Goal: Task Accomplishment & Management: Use online tool/utility

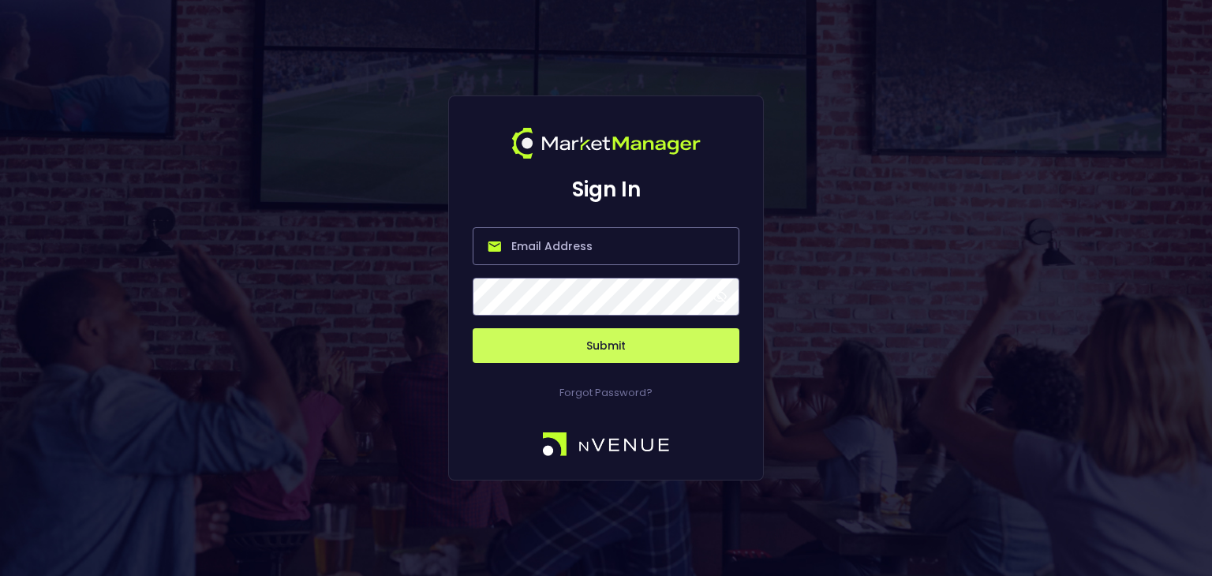
type input "[PERSON_NAME][EMAIL_ADDRESS][DOMAIN_NAME]"
drag, startPoint x: 665, startPoint y: 253, endPoint x: 430, endPoint y: 253, distance: 234.4
click at [430, 253] on div "Sign In [PERSON_NAME][EMAIL_ADDRESS][DOMAIN_NAME] Submit Forgot Password?" at bounding box center [606, 288] width 1212 height 576
paste input "[EMAIL_ADDRESS][DOMAIN_NAME]"
type input "[EMAIL_ADDRESS][DOMAIN_NAME]"
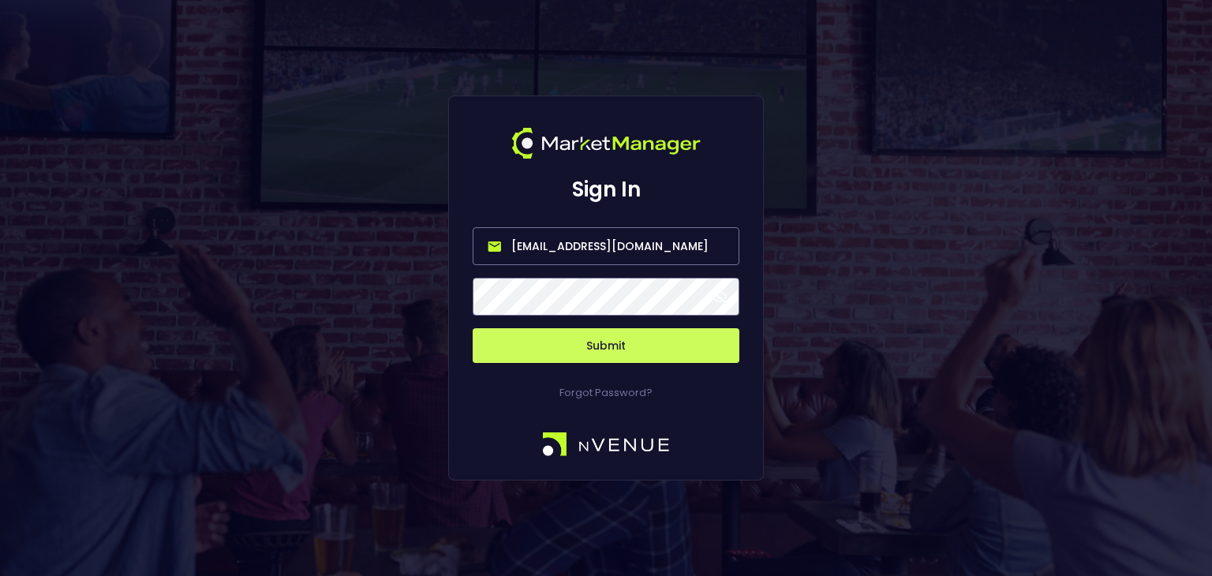
click at [473, 328] on button "Submit" at bounding box center [606, 345] width 267 height 35
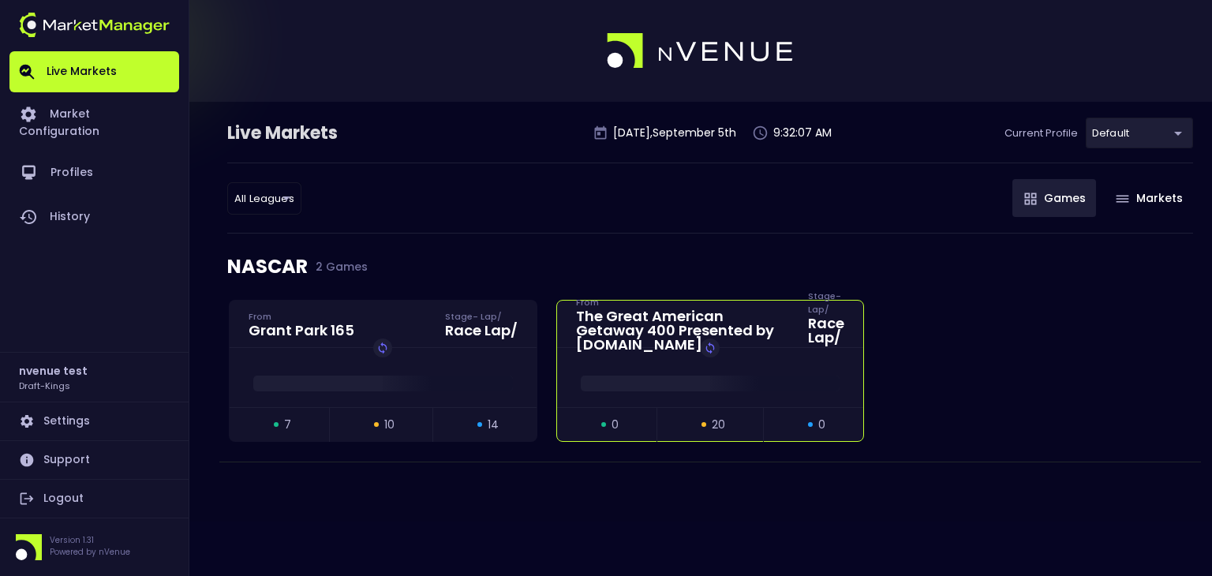
click at [663, 377] on span at bounding box center [711, 384] width 260 height 16
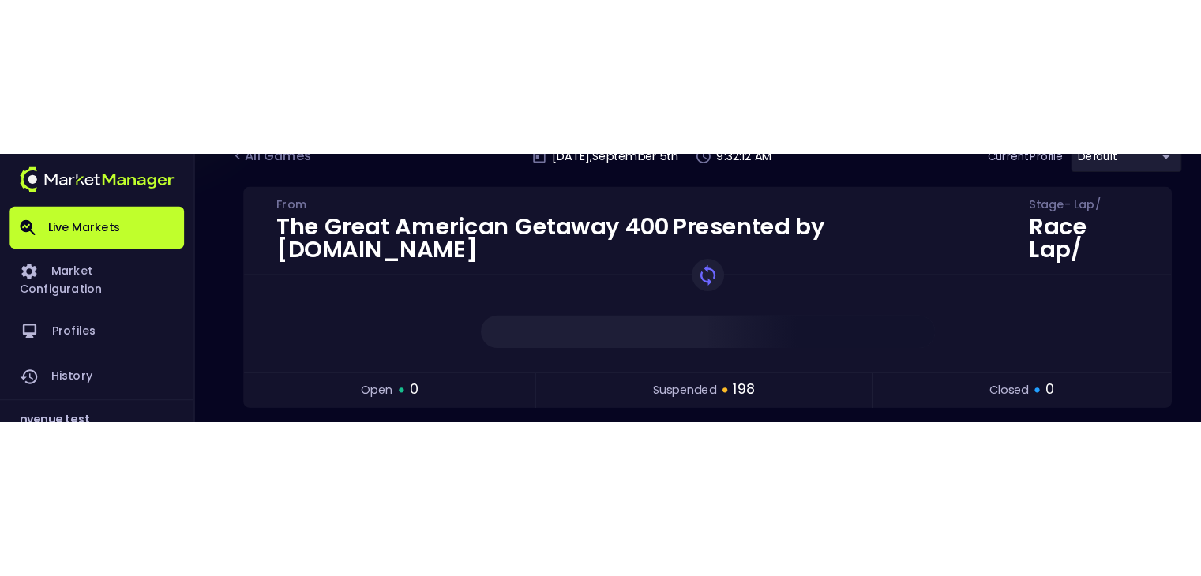
scroll to position [131, 0]
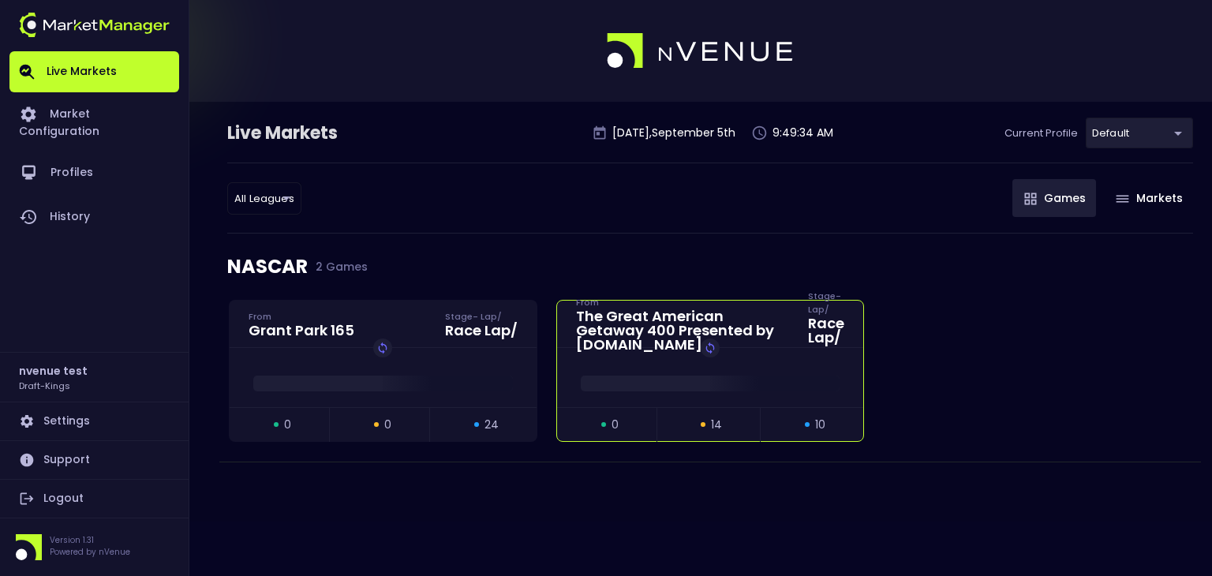
click at [661, 368] on div at bounding box center [710, 380] width 307 height 24
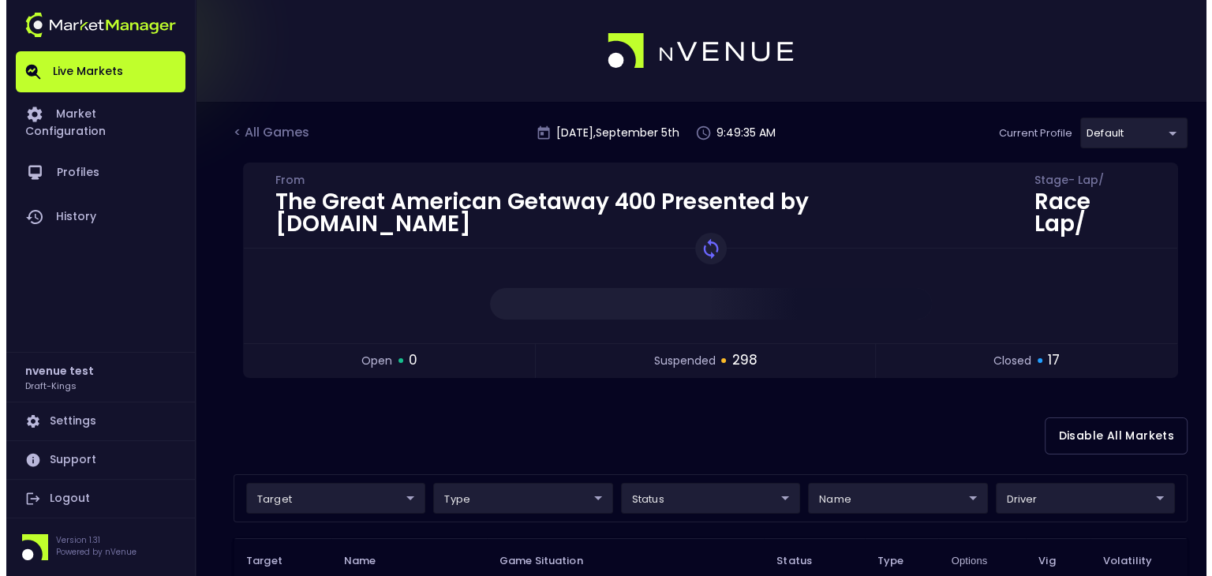
scroll to position [263, 0]
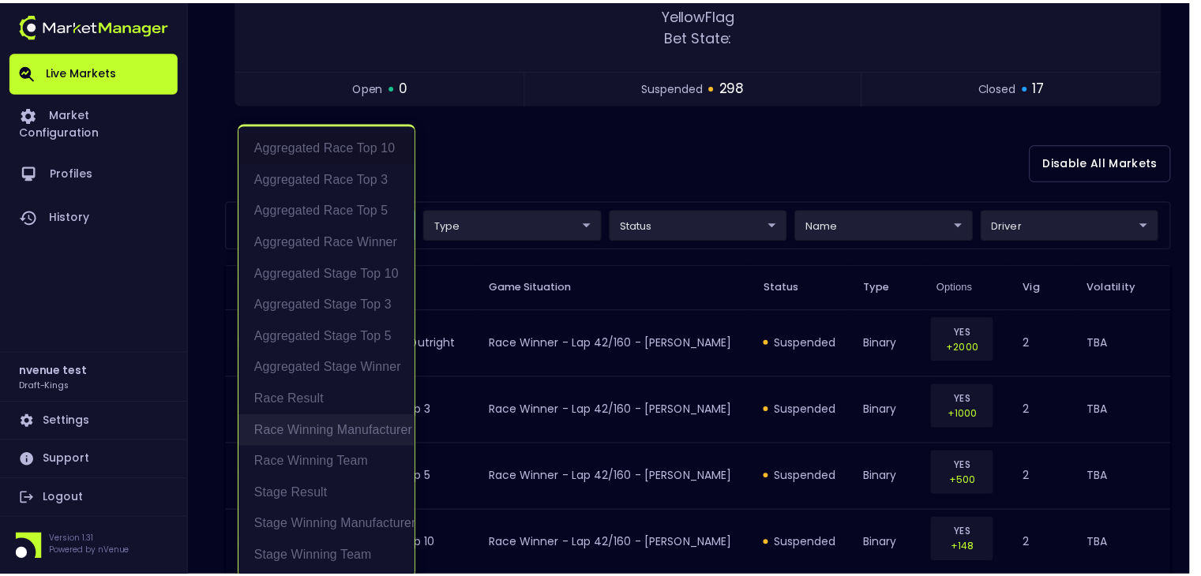
scroll to position [3, 0]
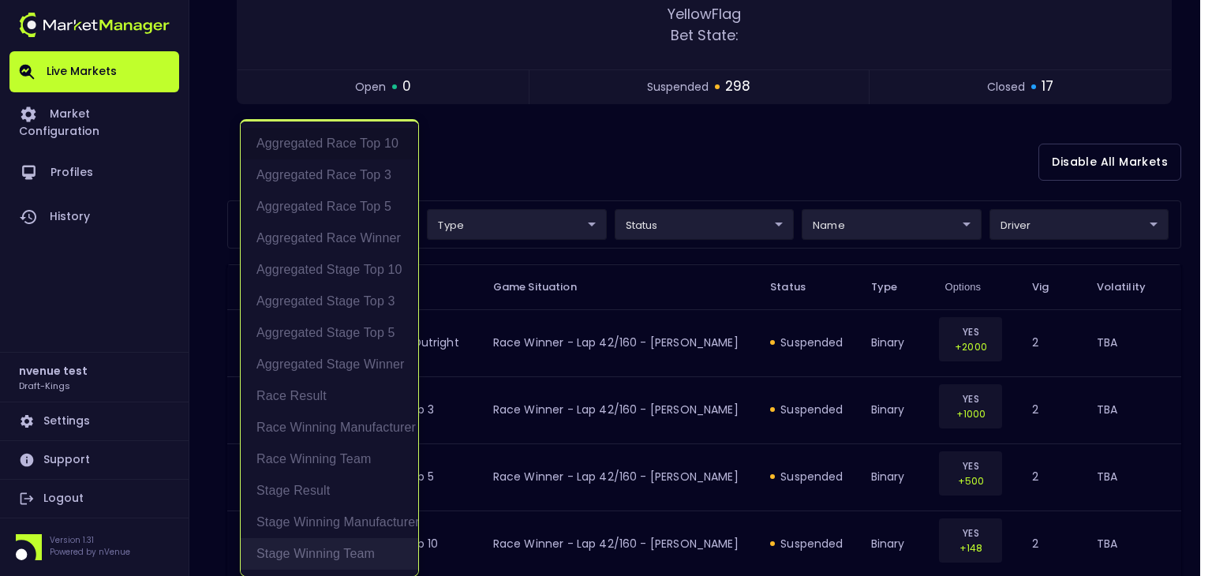
click at [325, 551] on li "Stage Winning Team" at bounding box center [330, 554] width 178 height 32
type input "Stage Winning Team"
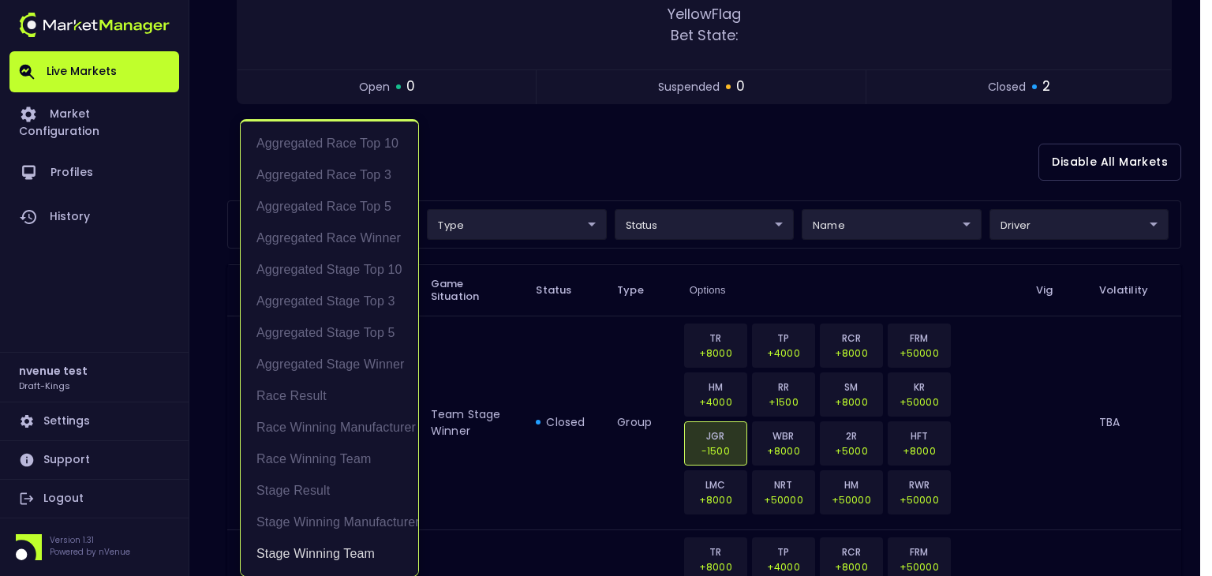
click at [508, 354] on div at bounding box center [606, 288] width 1212 height 576
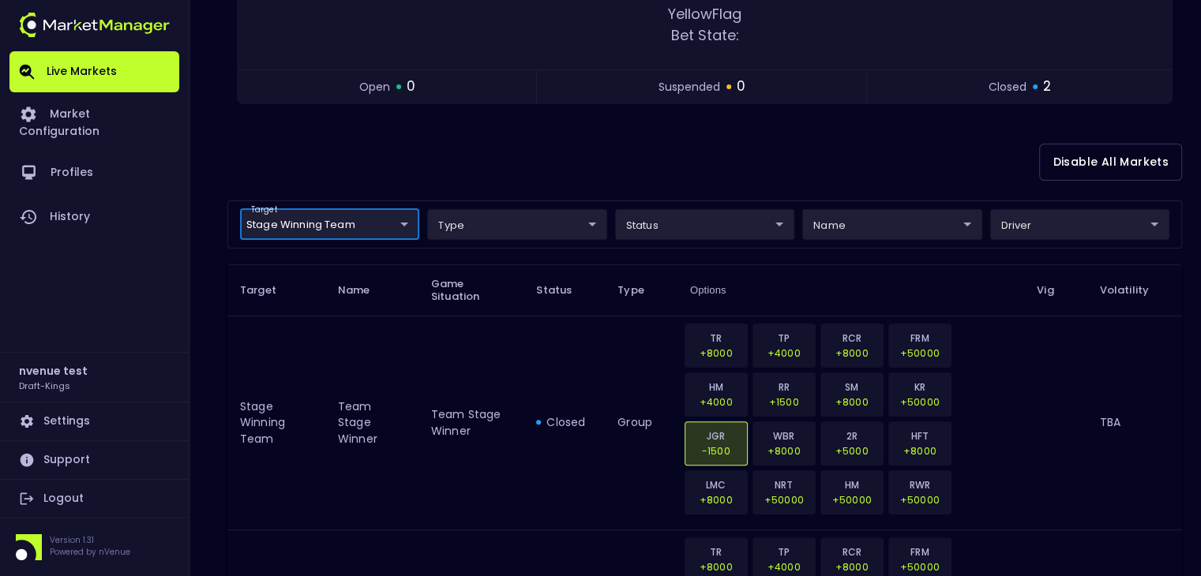
scroll to position [0, 0]
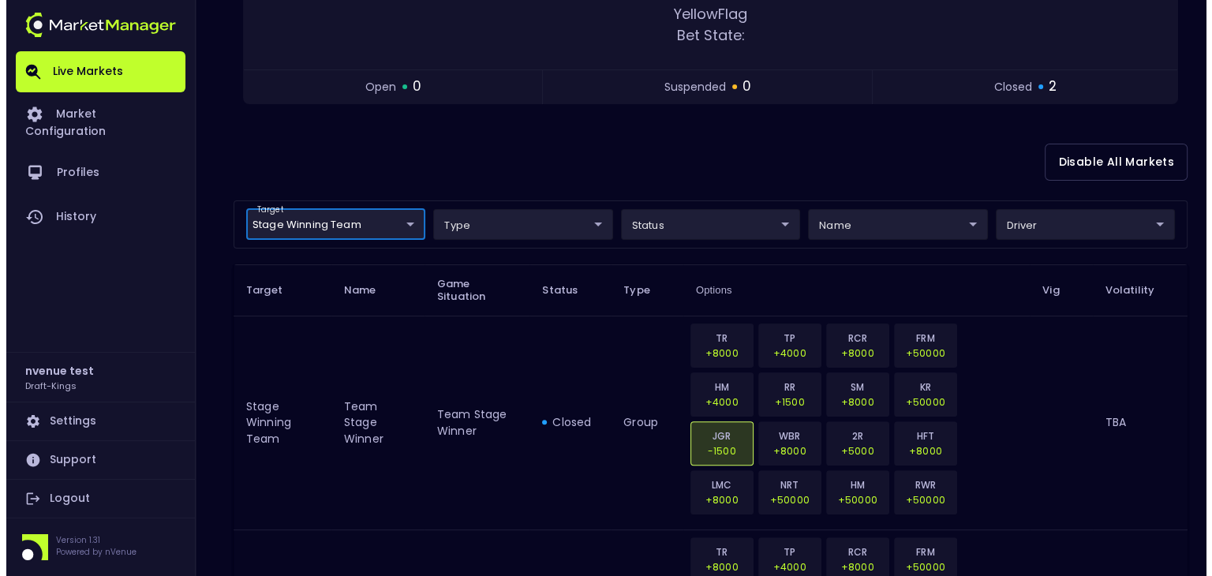
click at [520, 215] on body "Live Markets Market Configuration Profiles History nvenue test Draft-Kings Sett…" at bounding box center [600, 240] width 1201 height 1165
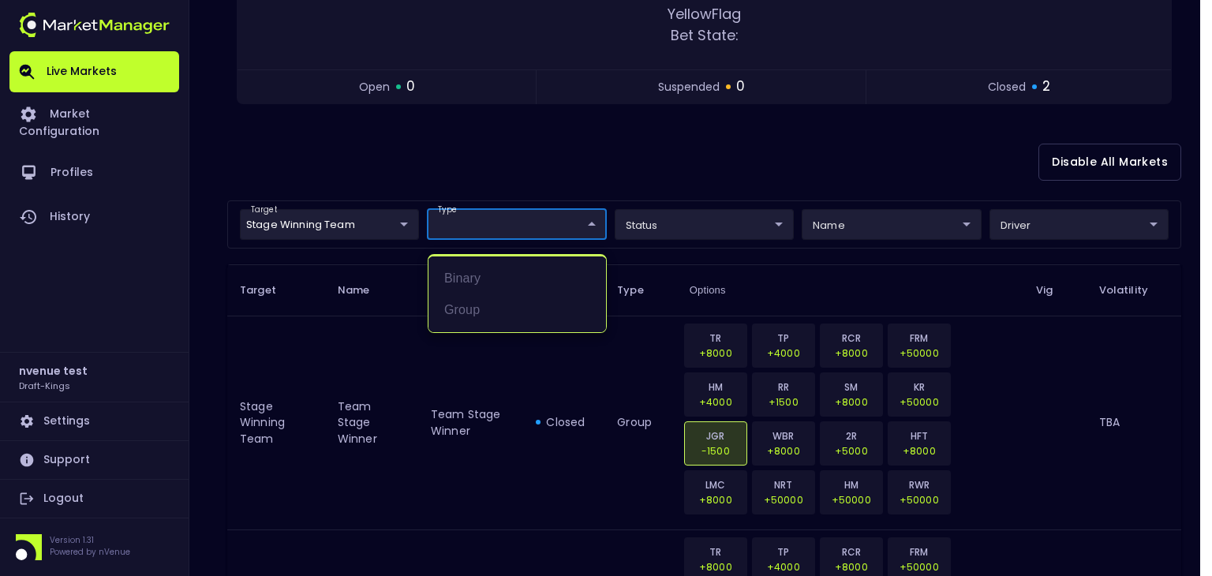
click at [648, 222] on div at bounding box center [606, 288] width 1212 height 576
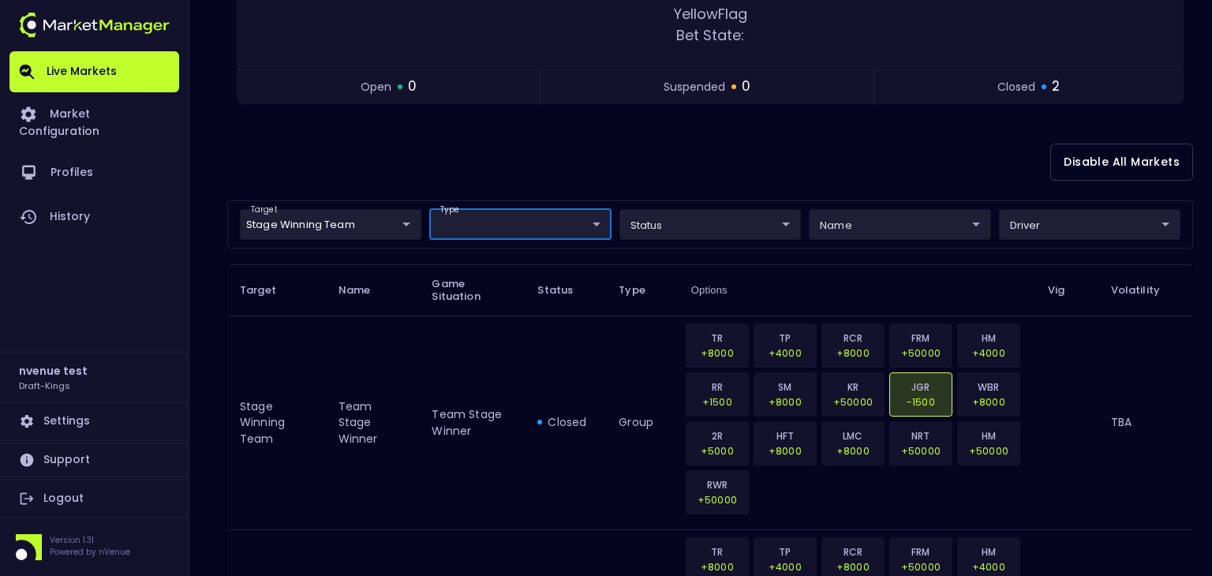
click at [867, 217] on body "Live Markets Market Configuration Profiles History nvenue test Draft-Kings Sett…" at bounding box center [606, 240] width 1212 height 1165
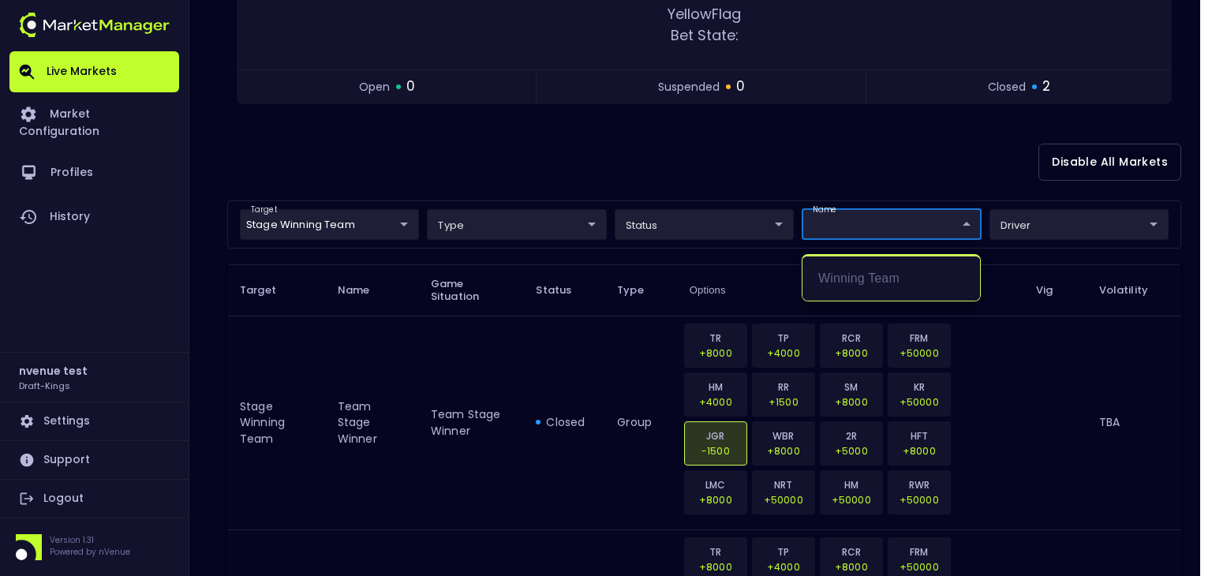
click at [720, 219] on div at bounding box center [606, 288] width 1212 height 576
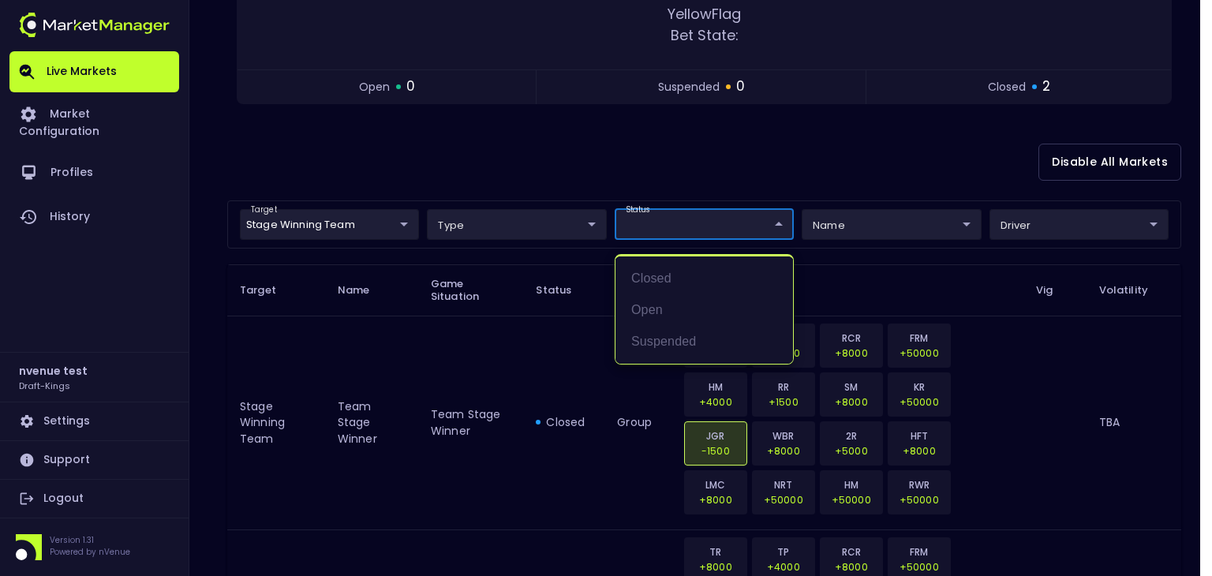
click at [710, 224] on body "Live Markets Market Configuration Profiles History nvenue test Draft-Kings Sett…" at bounding box center [606, 240] width 1212 height 1165
click at [688, 307] on li "open" at bounding box center [705, 310] width 178 height 32
type input "open"
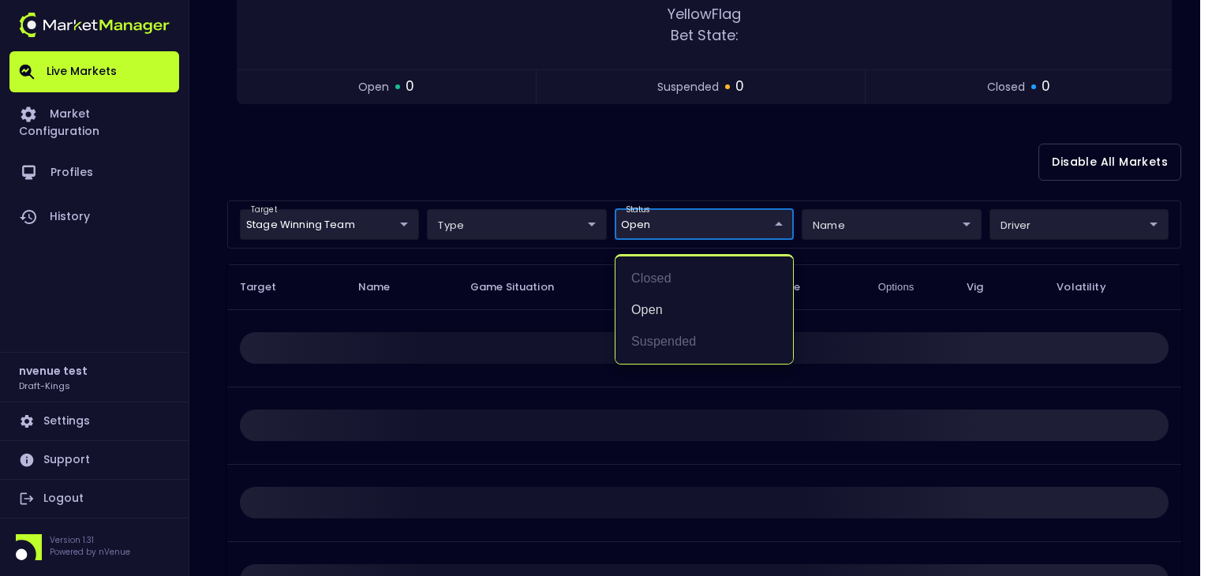
click at [916, 168] on div at bounding box center [606, 288] width 1212 height 576
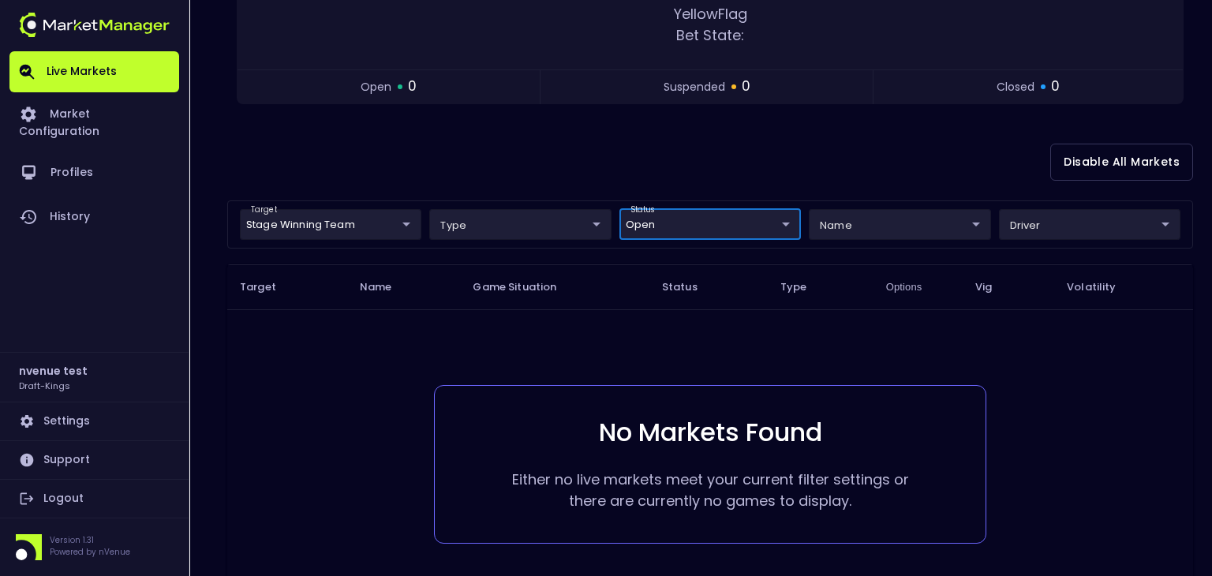
click at [654, 225] on body "Live Markets Market Configuration Profiles History nvenue test Draft-Kings Sett…" at bounding box center [606, 178] width 1212 height 1040
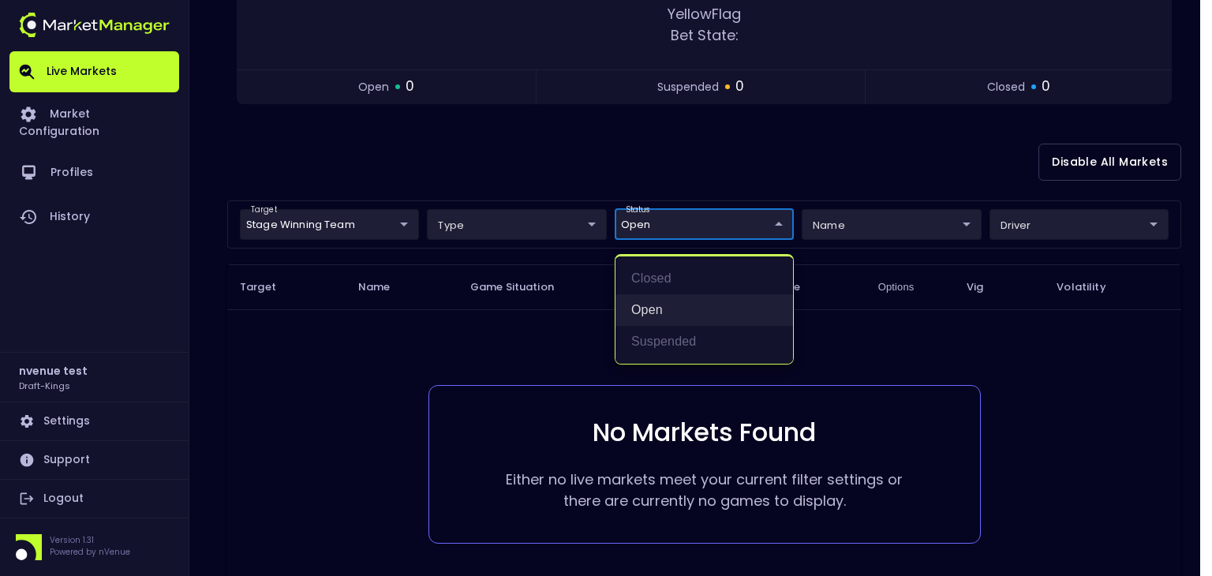
click at [651, 309] on li "open" at bounding box center [705, 310] width 178 height 32
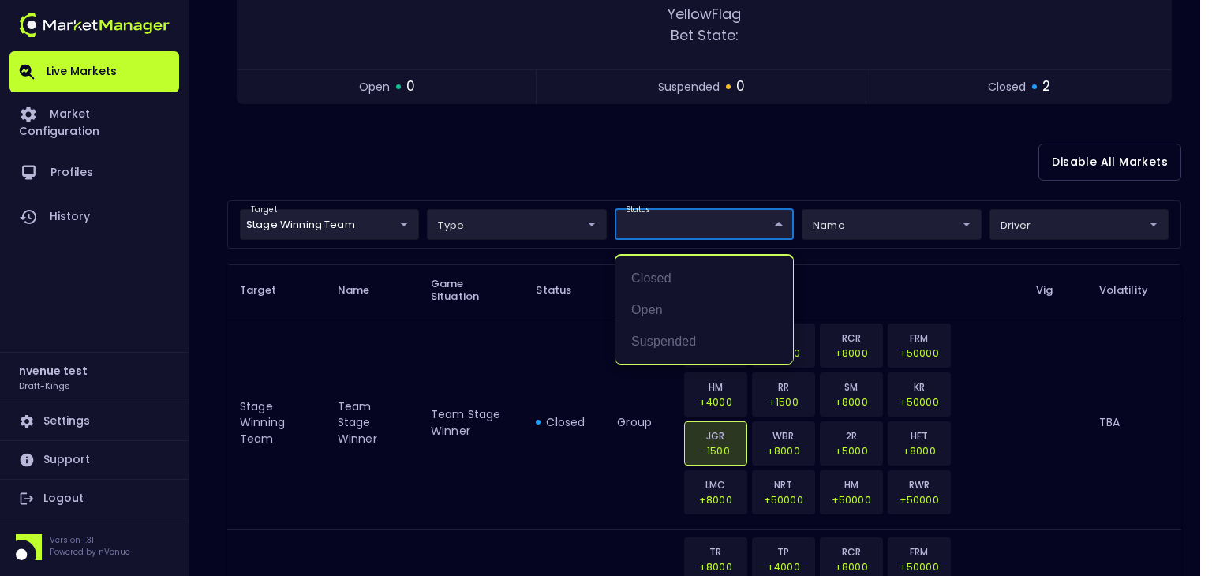
click at [464, 364] on div at bounding box center [606, 288] width 1212 height 576
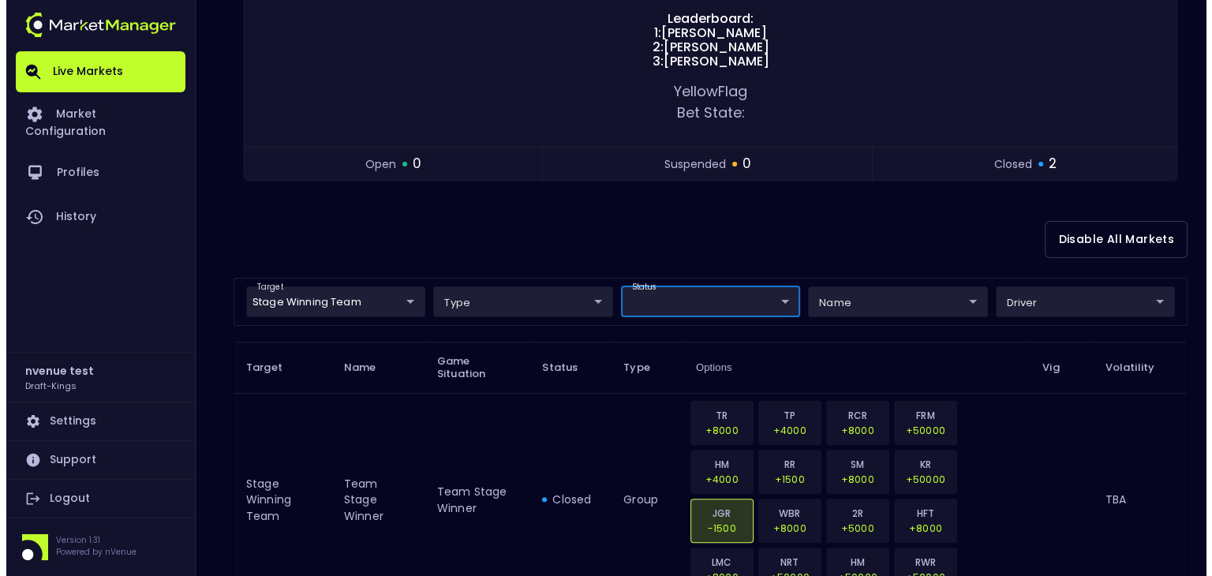
scroll to position [263, 0]
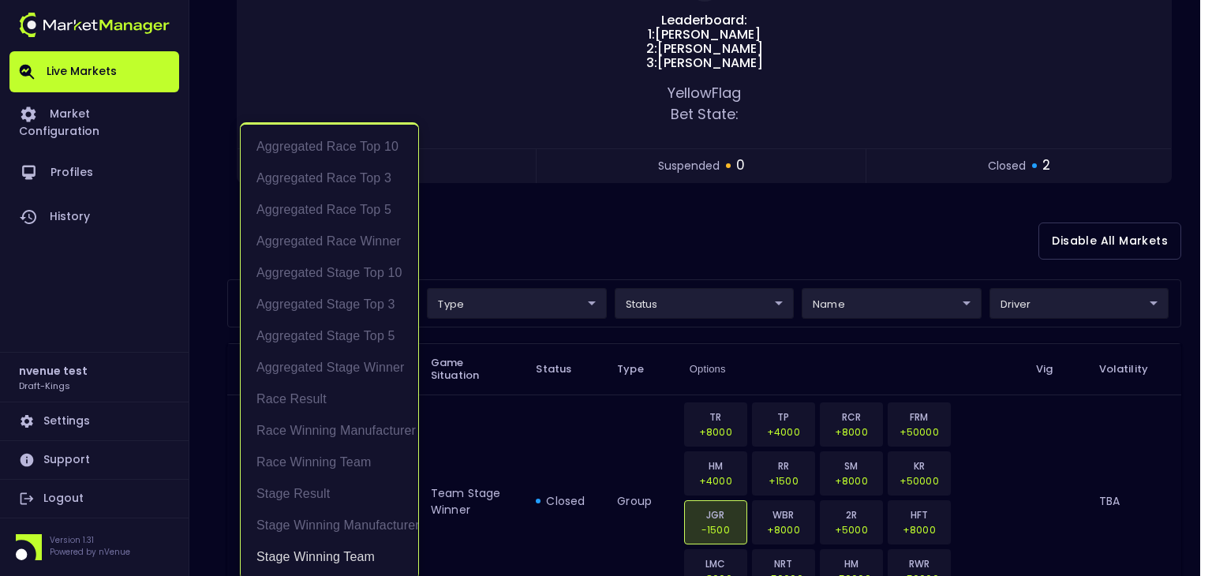
click at [281, 301] on body "Live Markets Market Configuration Profiles History nvenue test Draft-Kings Sett…" at bounding box center [606, 319] width 1212 height 1165
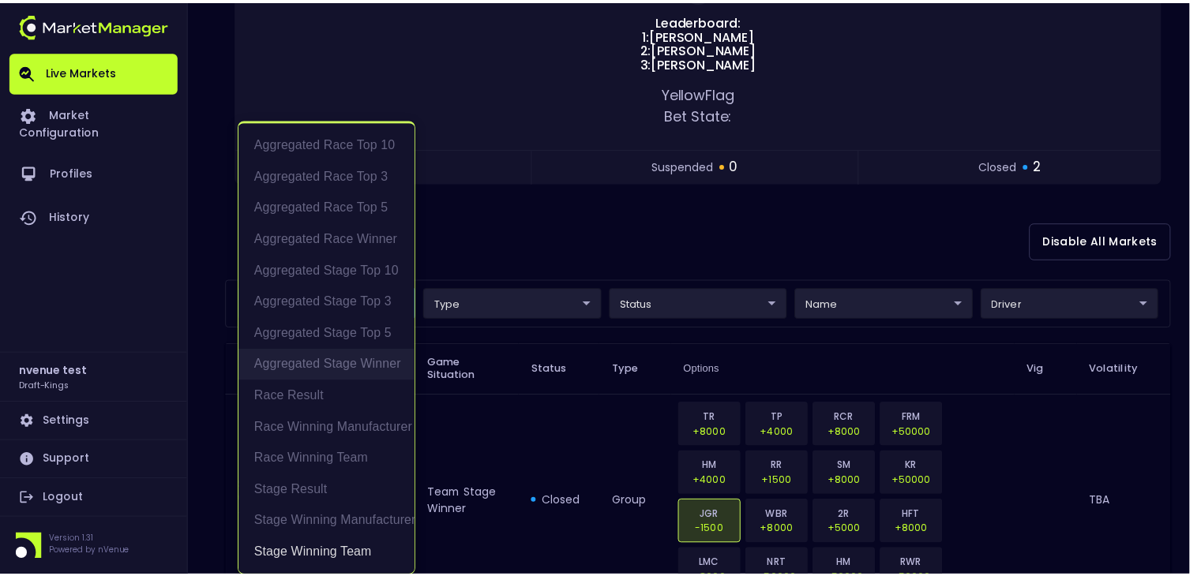
scroll to position [3, 0]
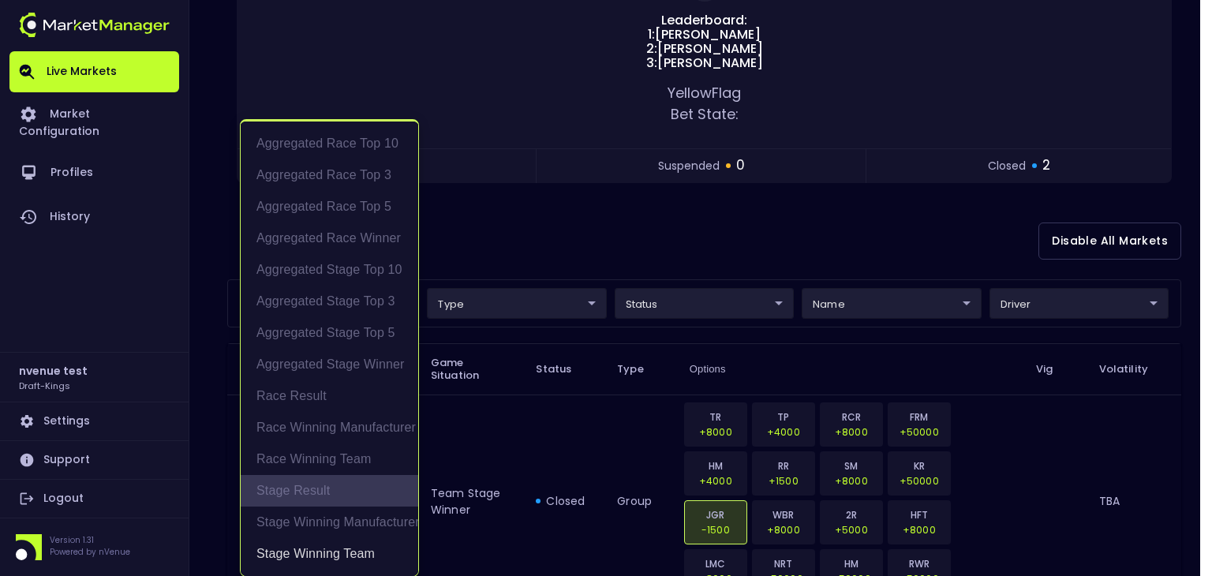
click at [384, 482] on li "Stage Result" at bounding box center [330, 491] width 178 height 32
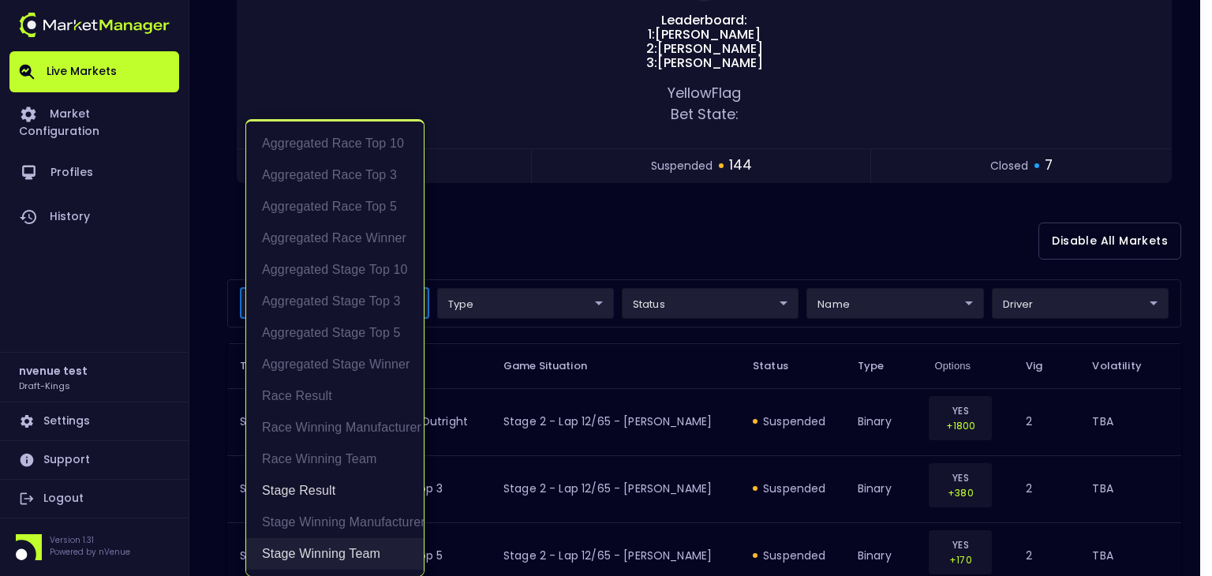
click at [368, 554] on li "Stage Winning Team" at bounding box center [335, 554] width 178 height 32
type input "Stage Result"
click at [489, 370] on div at bounding box center [606, 288] width 1212 height 576
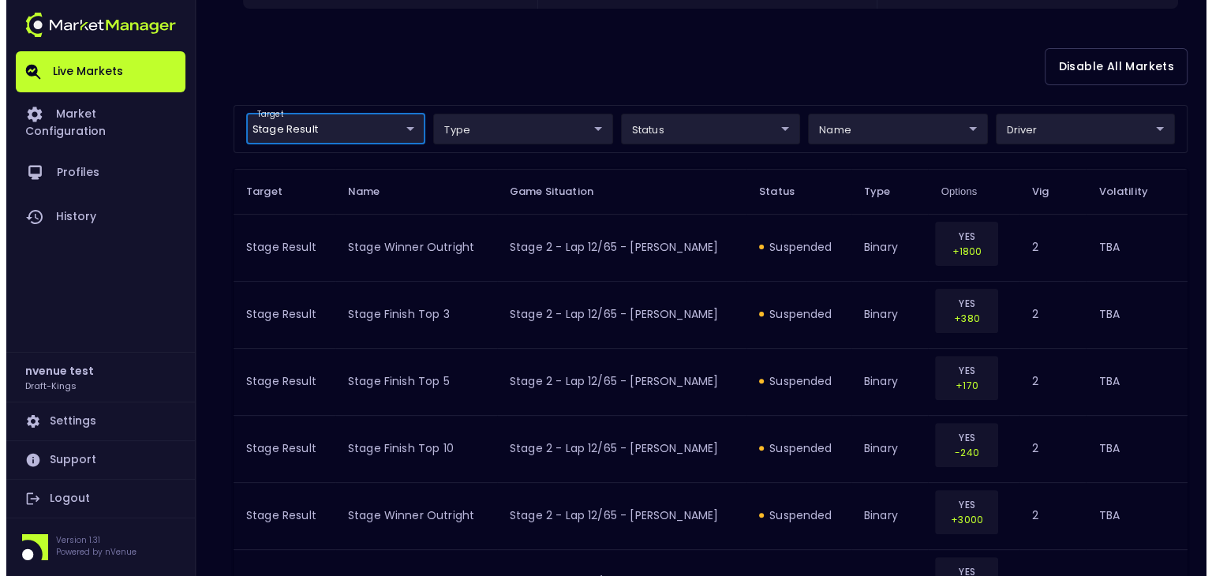
scroll to position [395, 0]
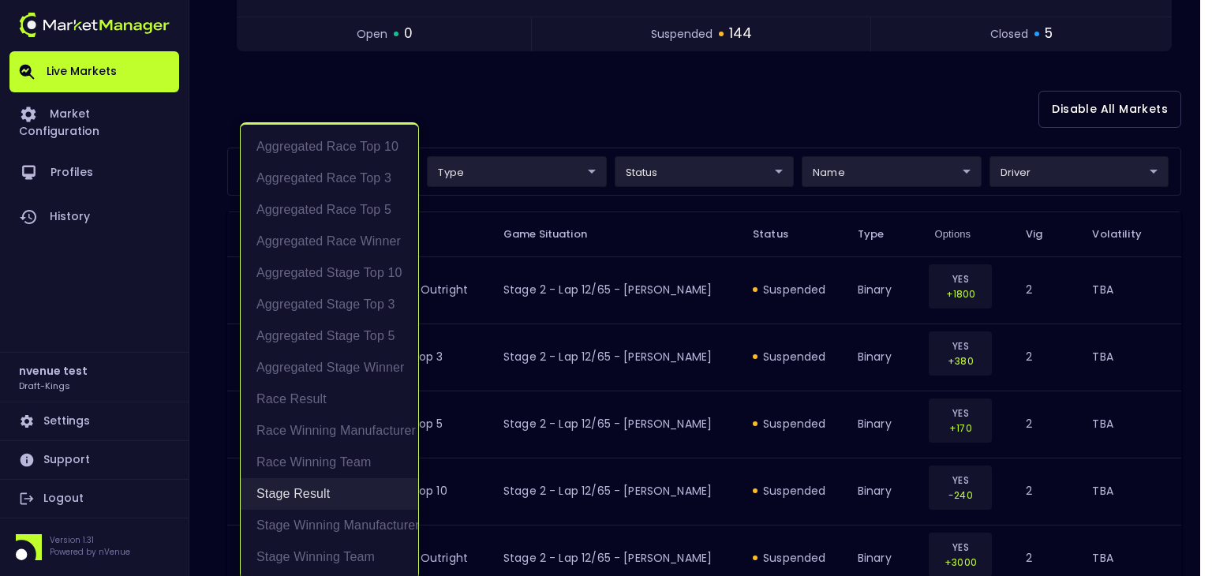
click at [325, 490] on li "Stage Result" at bounding box center [330, 494] width 178 height 32
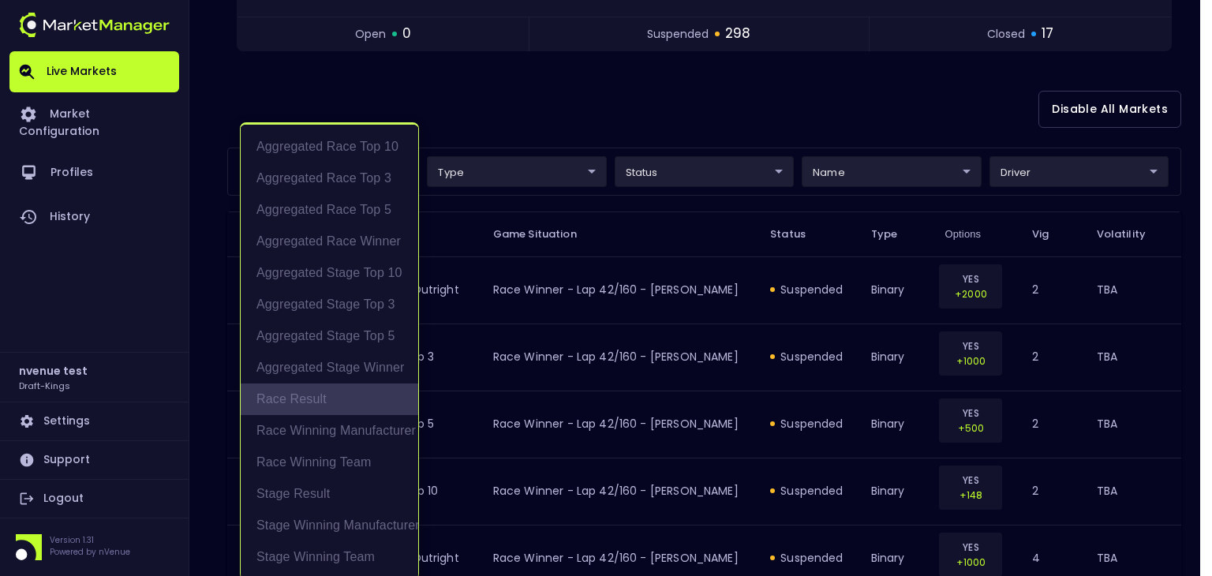
click at [318, 395] on li "Race Result" at bounding box center [330, 400] width 178 height 32
type input "Race Result"
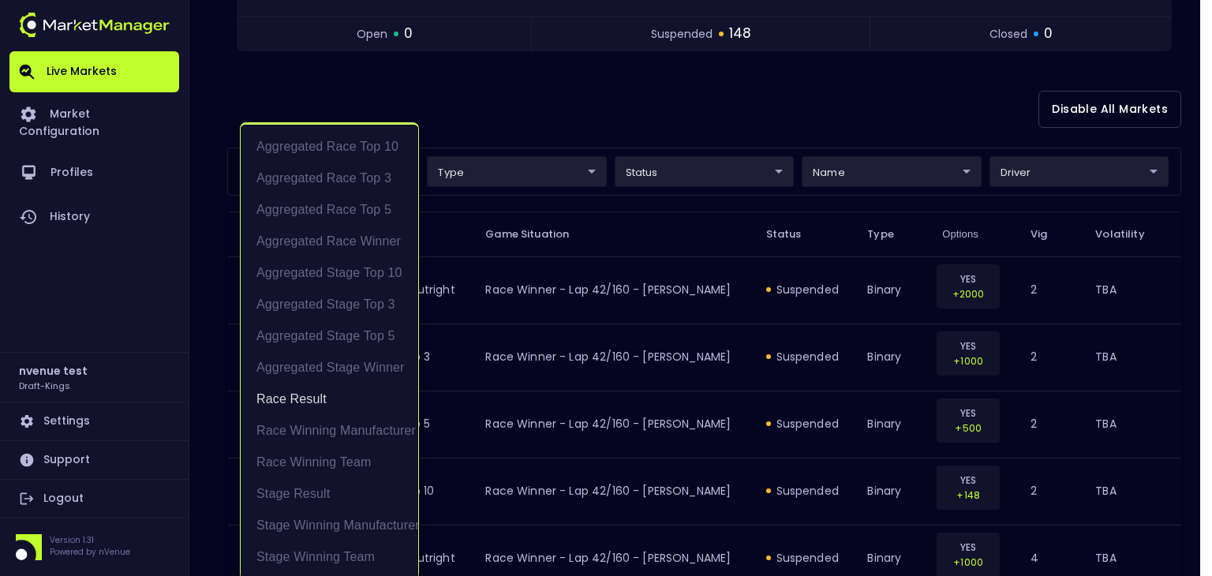
click at [470, 388] on div at bounding box center [606, 288] width 1212 height 576
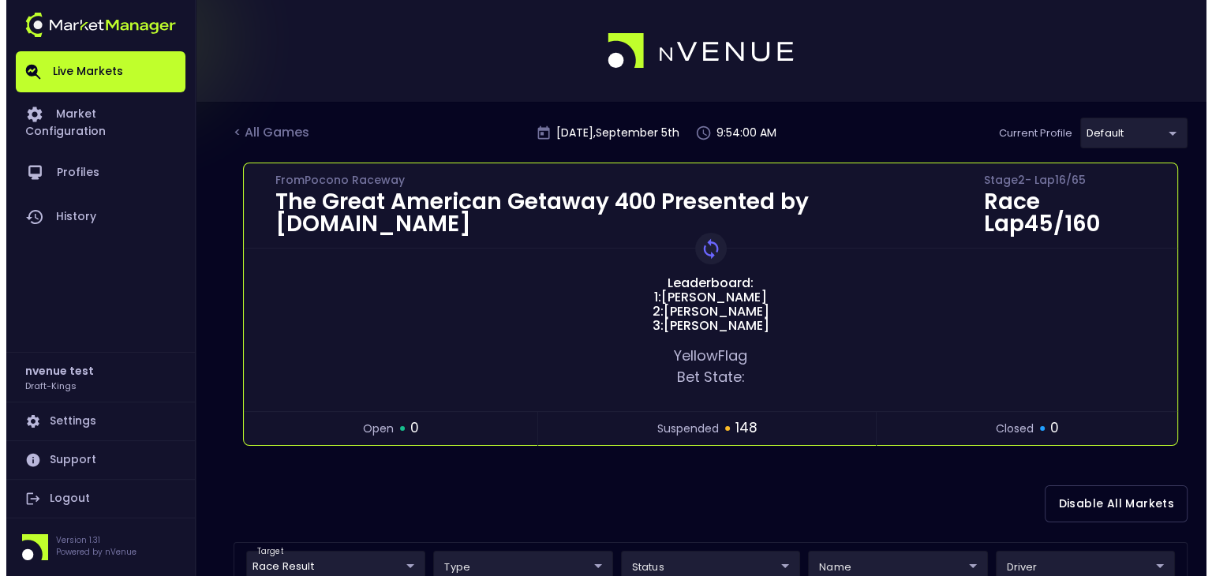
scroll to position [263, 0]
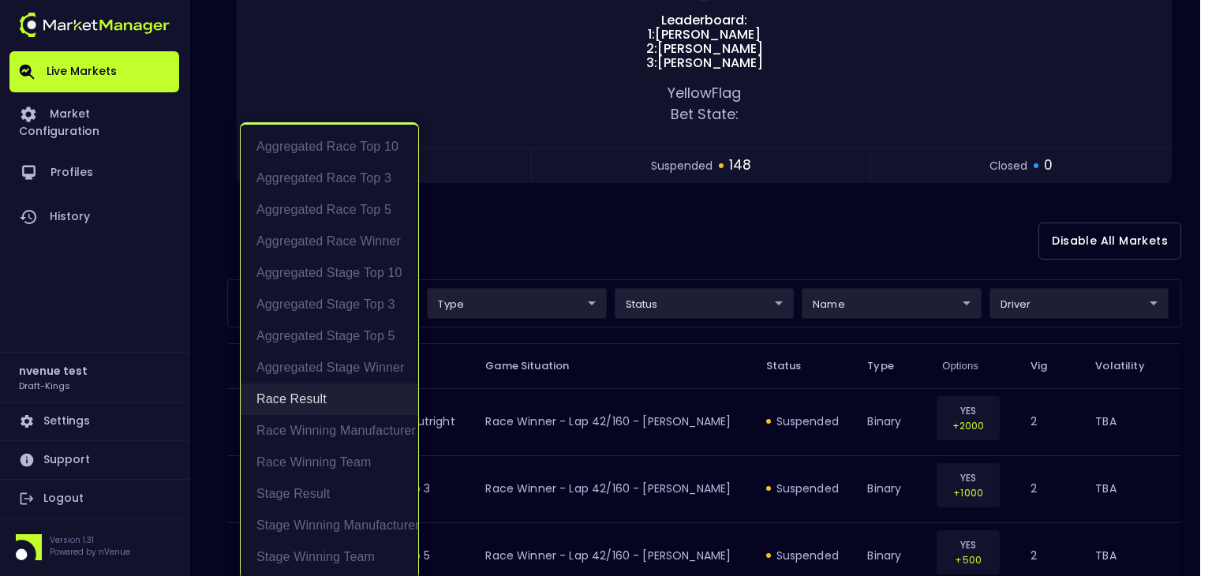
click at [338, 402] on li "Race Result" at bounding box center [330, 400] width 178 height 32
click at [898, 317] on div at bounding box center [606, 288] width 1212 height 576
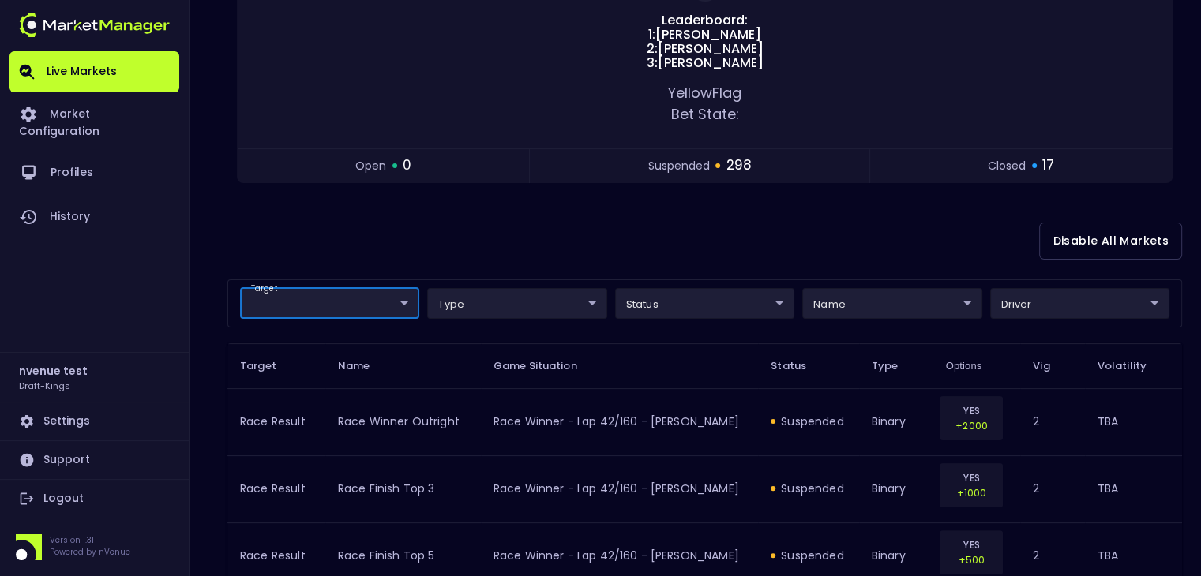
scroll to position [0, 0]
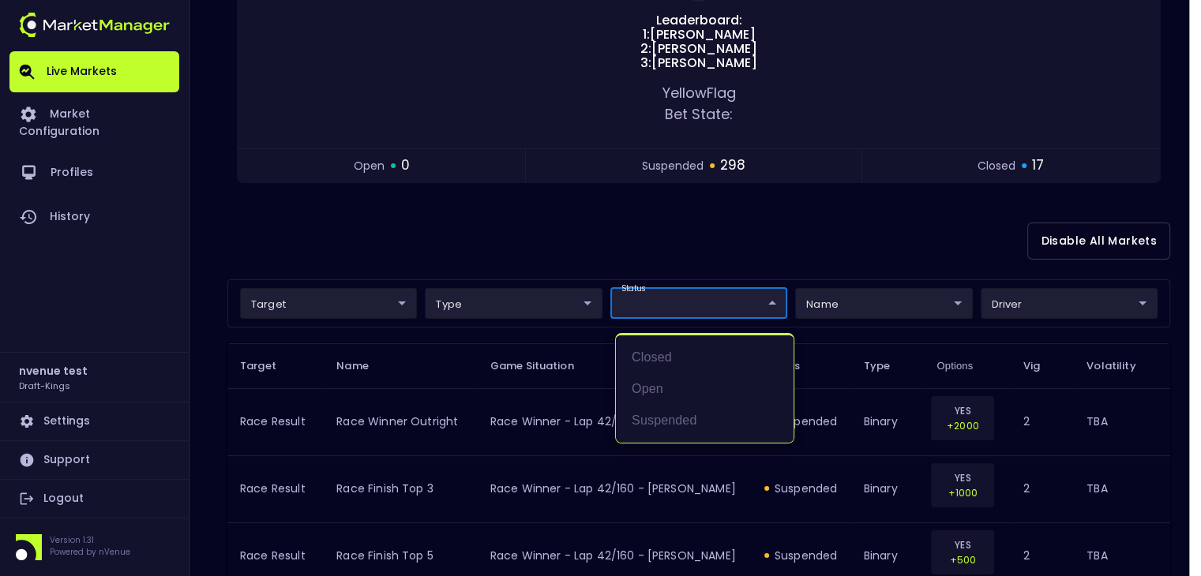
click at [669, 377] on li "open" at bounding box center [705, 389] width 178 height 32
type input "open"
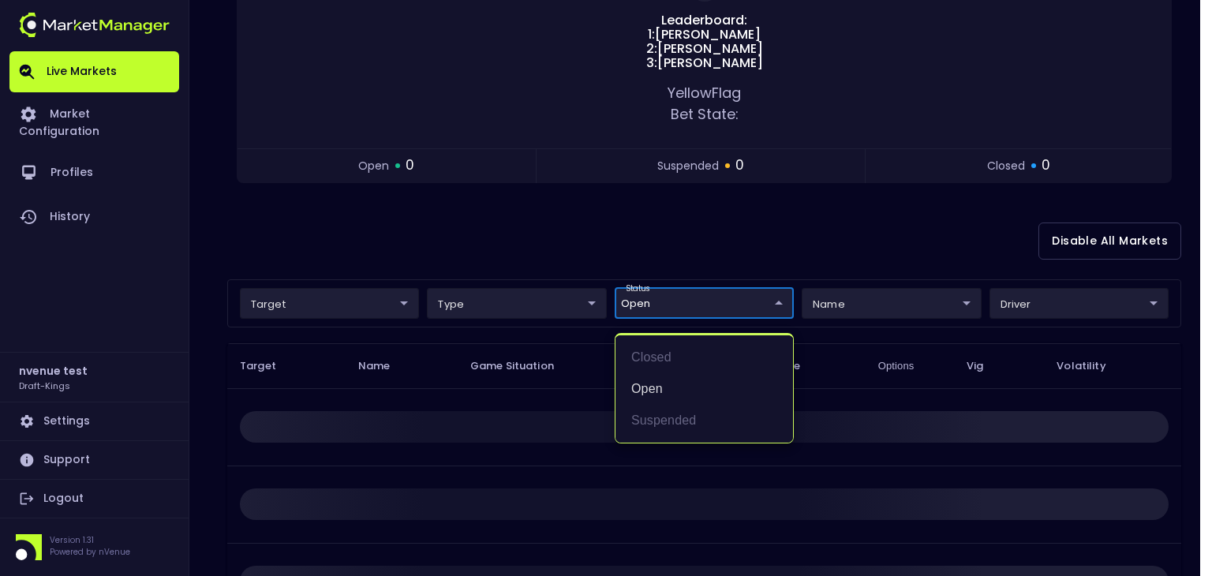
click at [521, 397] on div at bounding box center [606, 288] width 1212 height 576
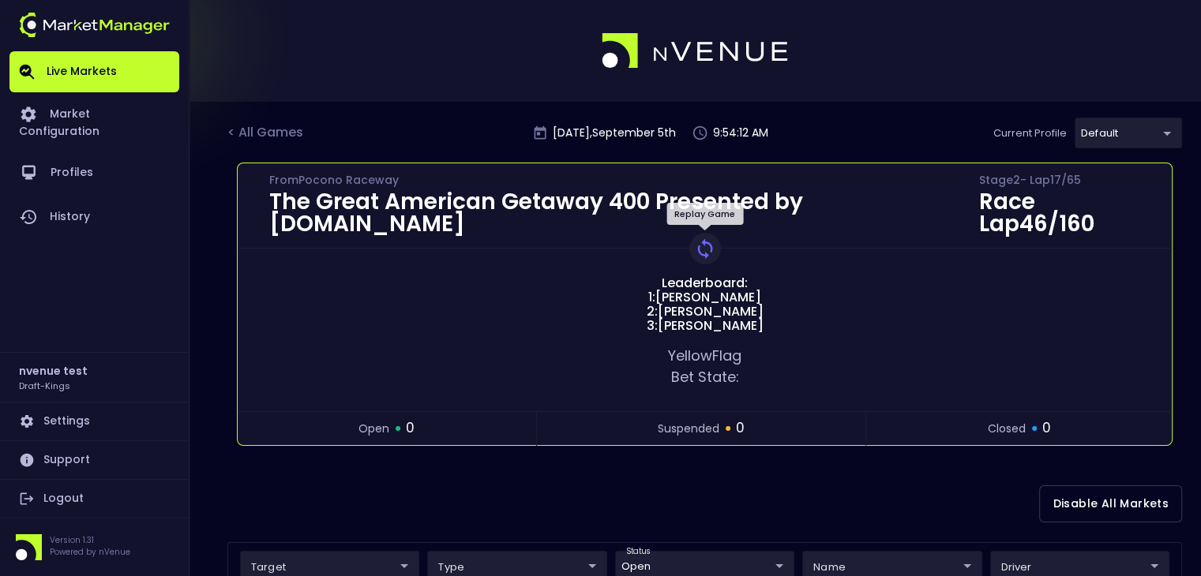
click at [699, 245] on img at bounding box center [705, 249] width 22 height 22
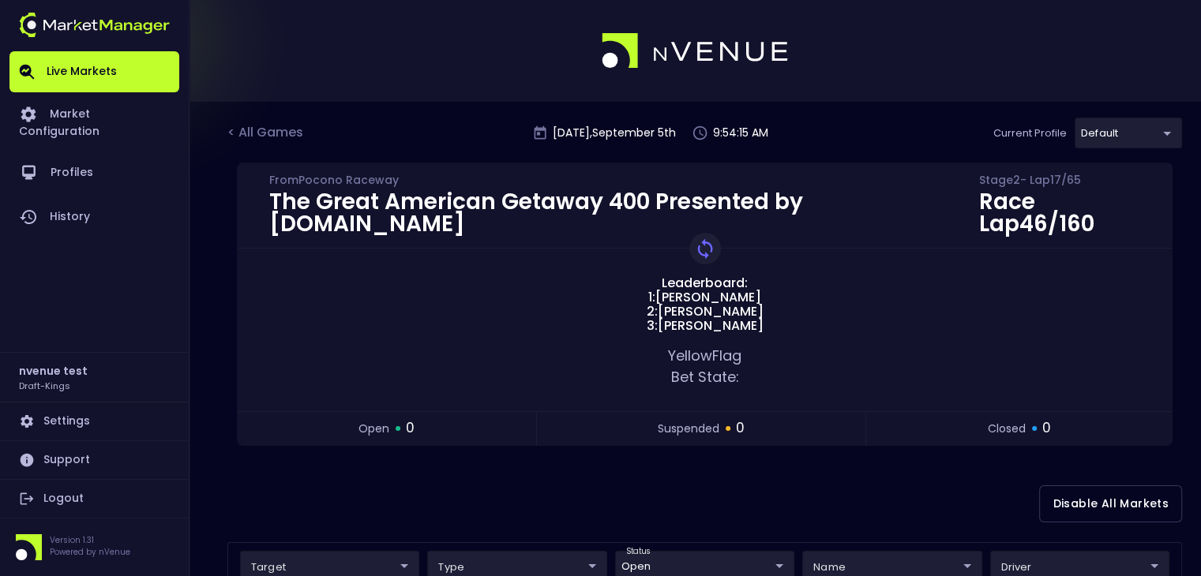
click at [74, 72] on link "Live Markets" at bounding box center [94, 71] width 170 height 41
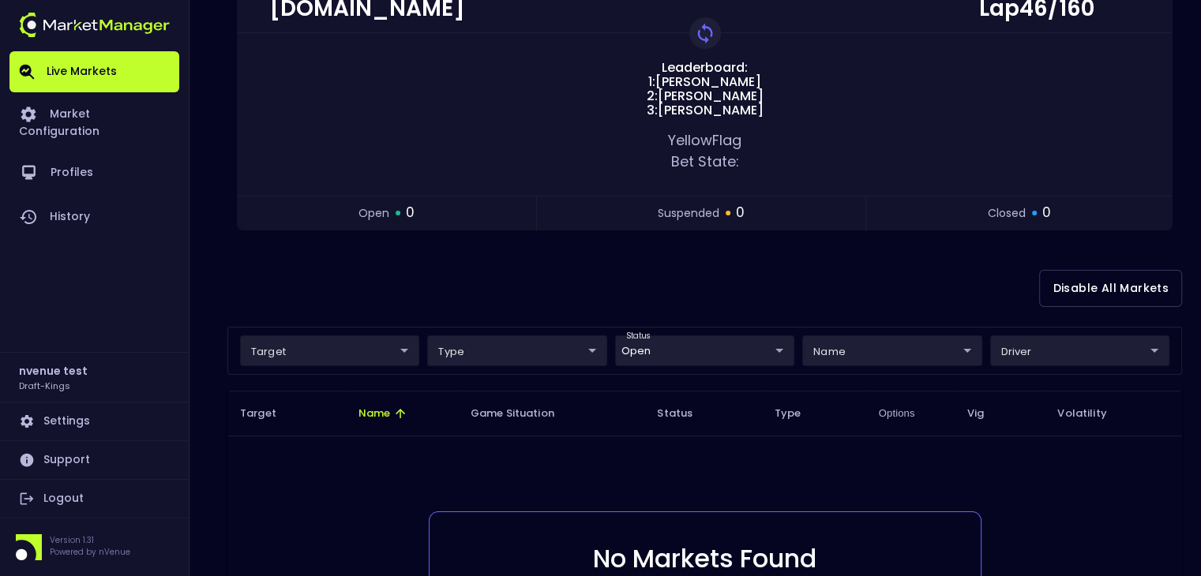
scroll to position [131, 0]
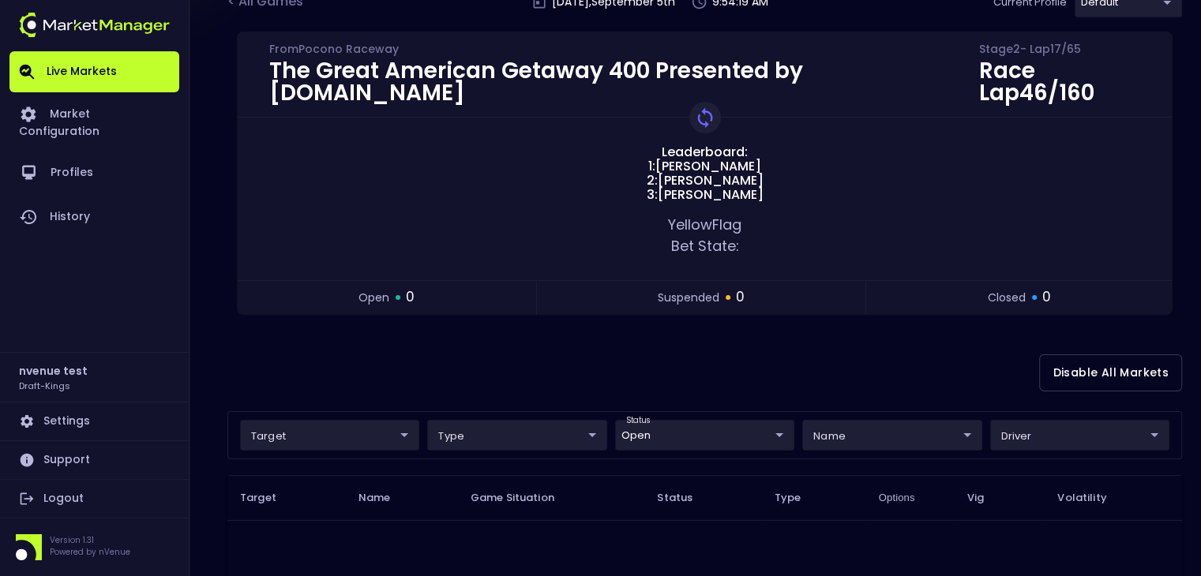
click at [107, 55] on link "Live Markets" at bounding box center [94, 71] width 170 height 41
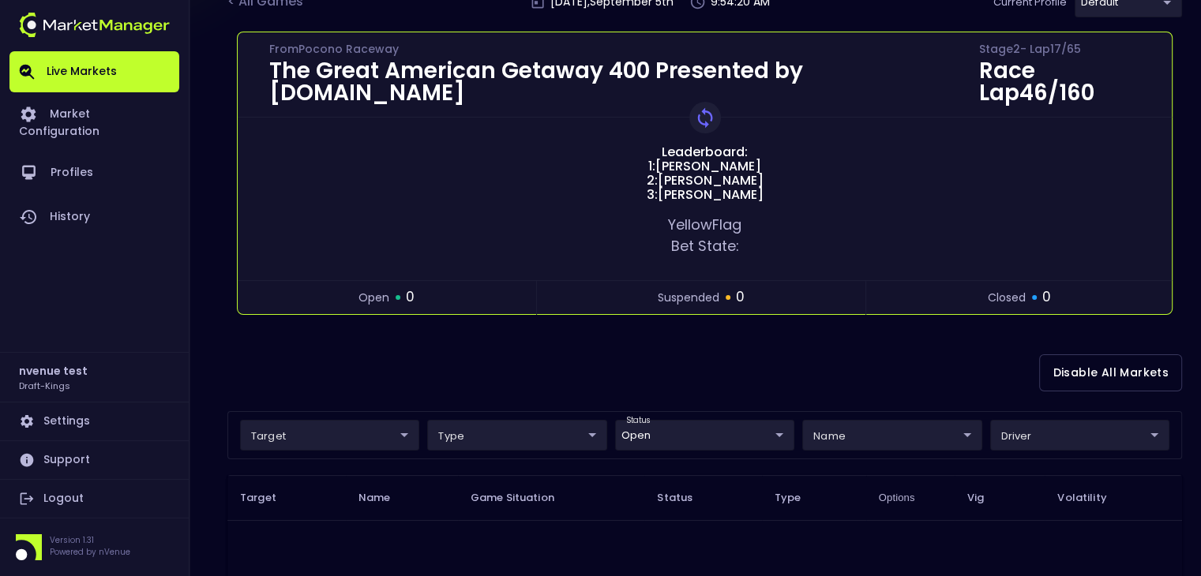
scroll to position [0, 0]
